Goal: Task Accomplishment & Management: Manage account settings

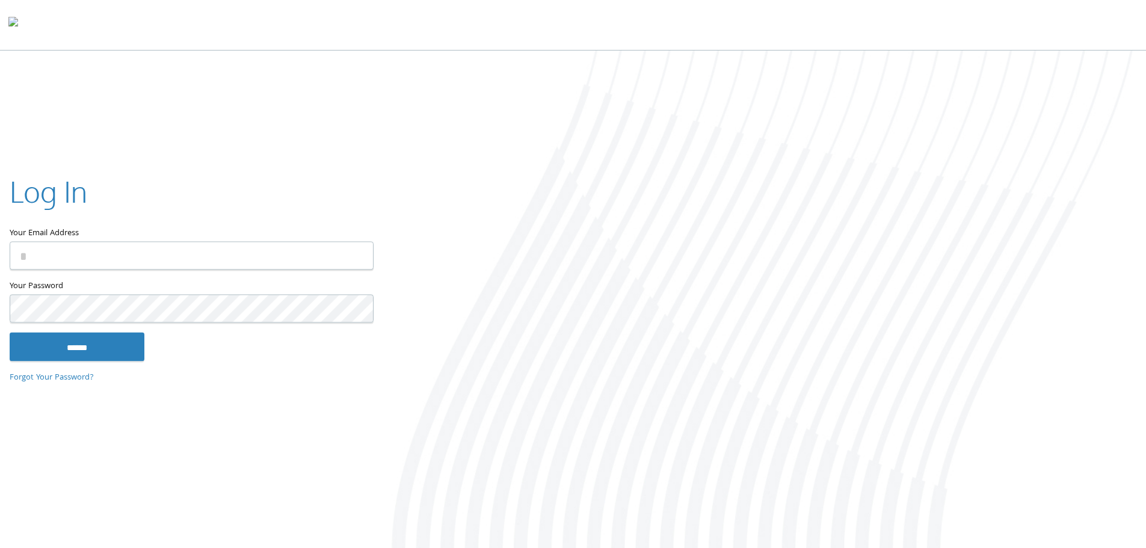
click at [238, 268] on input "Your Email Address" at bounding box center [192, 255] width 364 height 28
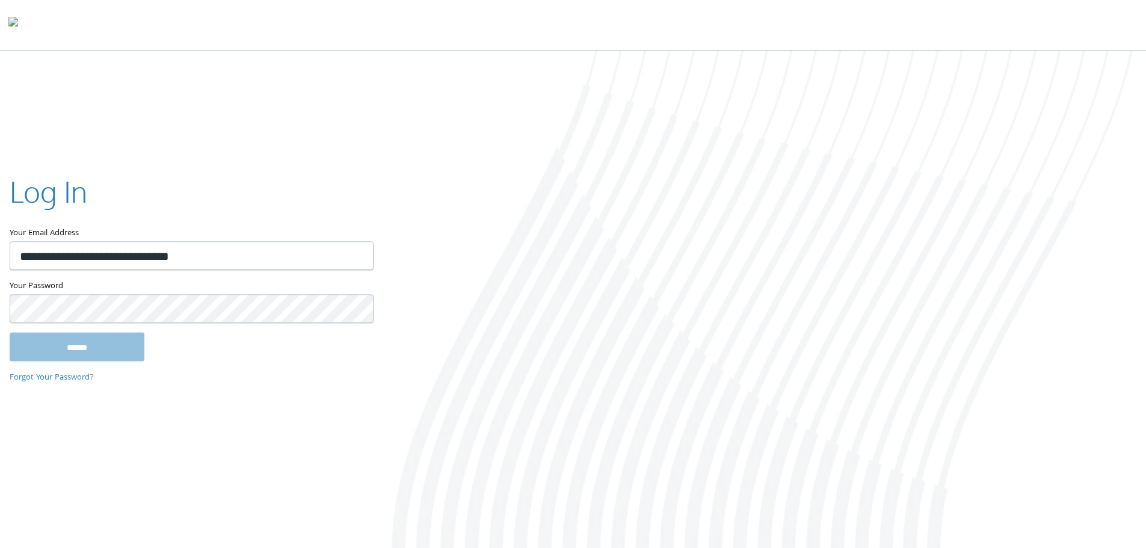
type input "**********"
click at [10, 332] on input "******" at bounding box center [77, 346] width 135 height 29
